Goal: Information Seeking & Learning: Learn about a topic

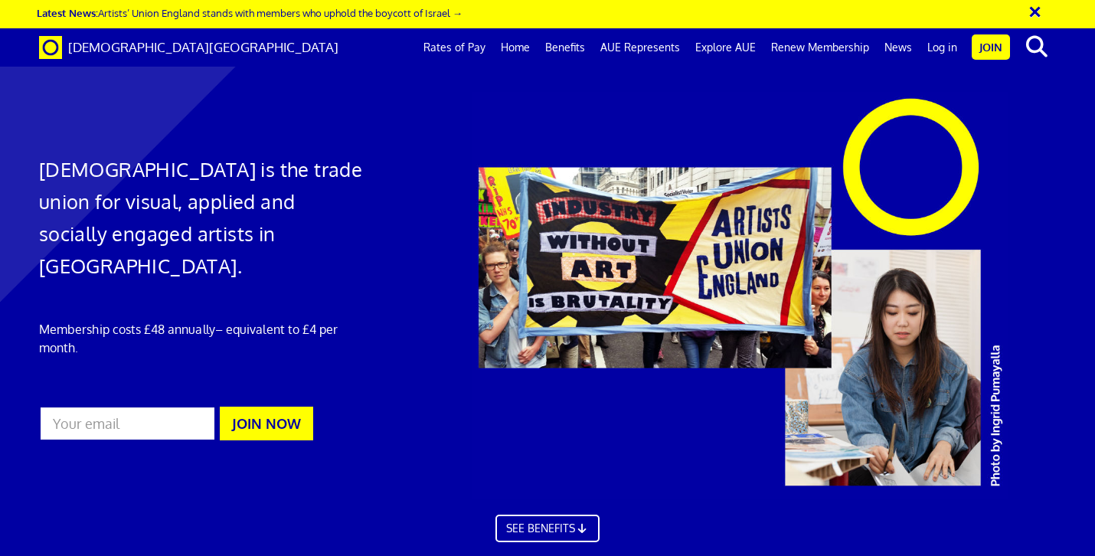
scroll to position [0, 8]
click at [576, 48] on link "Benefits" at bounding box center [564, 47] width 55 height 38
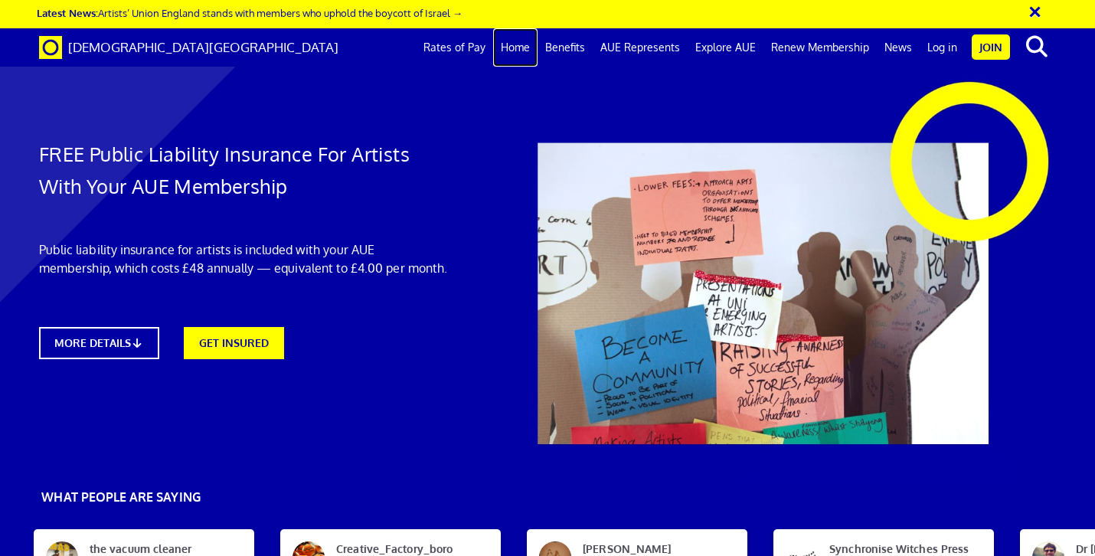
click at [525, 48] on link "Home" at bounding box center [515, 47] width 44 height 38
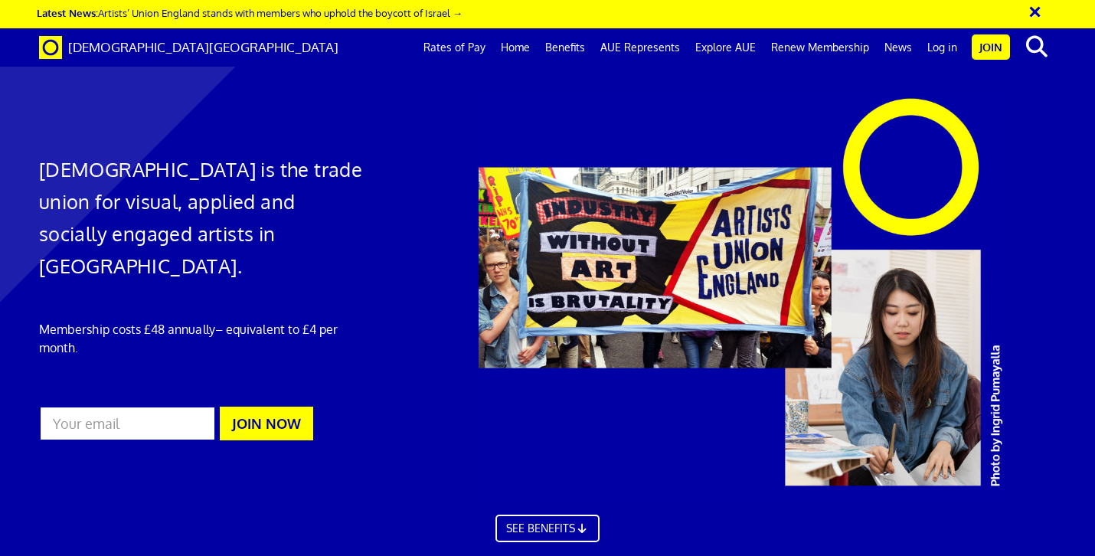
scroll to position [0, 8]
click at [573, 44] on link "Benefits" at bounding box center [564, 47] width 55 height 38
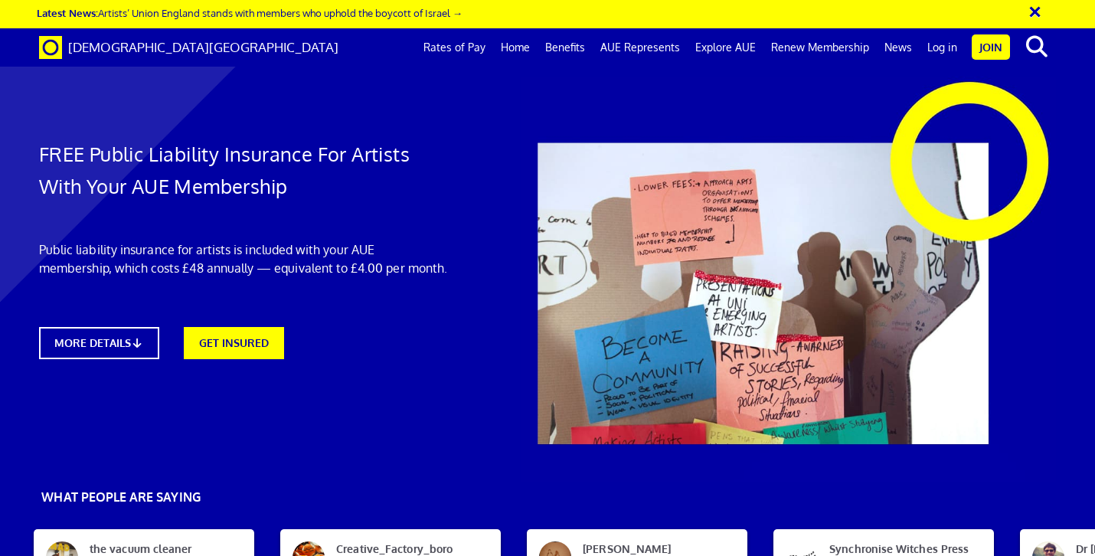
scroll to position [0, 8]
